Goal: Task Accomplishment & Management: Use online tool/utility

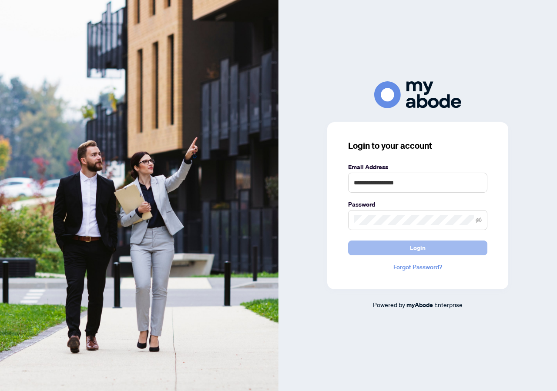
click at [403, 243] on button "Login" at bounding box center [417, 248] width 139 height 15
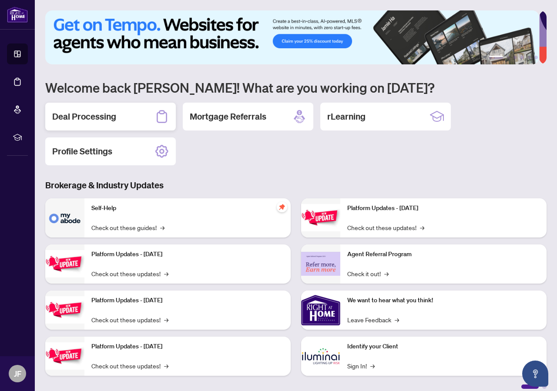
click at [115, 117] on div "Deal Processing" at bounding box center [110, 117] width 131 height 28
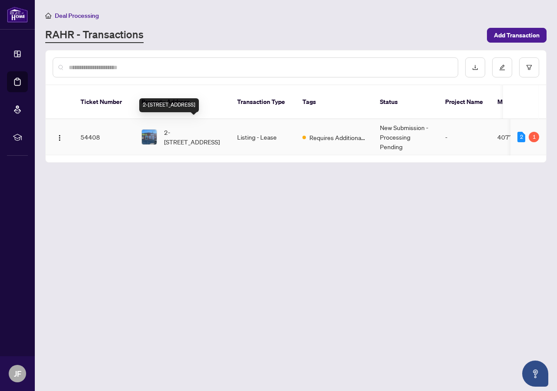
click at [189, 128] on span "2-[STREET_ADDRESS]" at bounding box center [193, 137] width 59 height 19
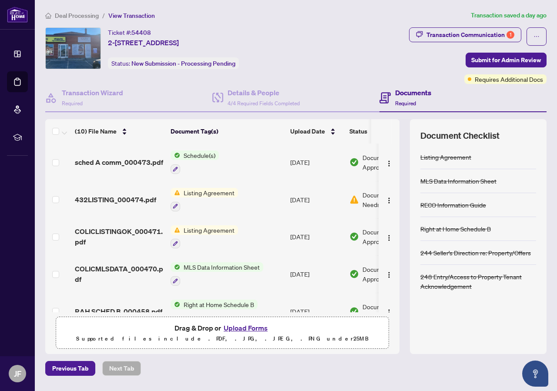
click at [253, 329] on button "Upload Forms" at bounding box center [245, 327] width 49 height 11
